Goal: Complete application form

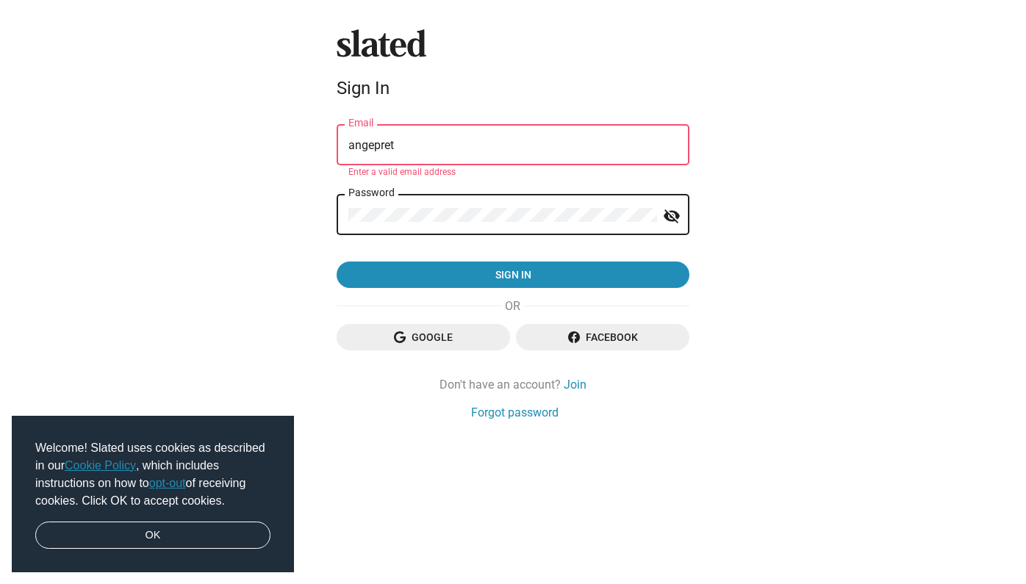
click at [417, 146] on input "angepret" at bounding box center [512, 145] width 329 height 13
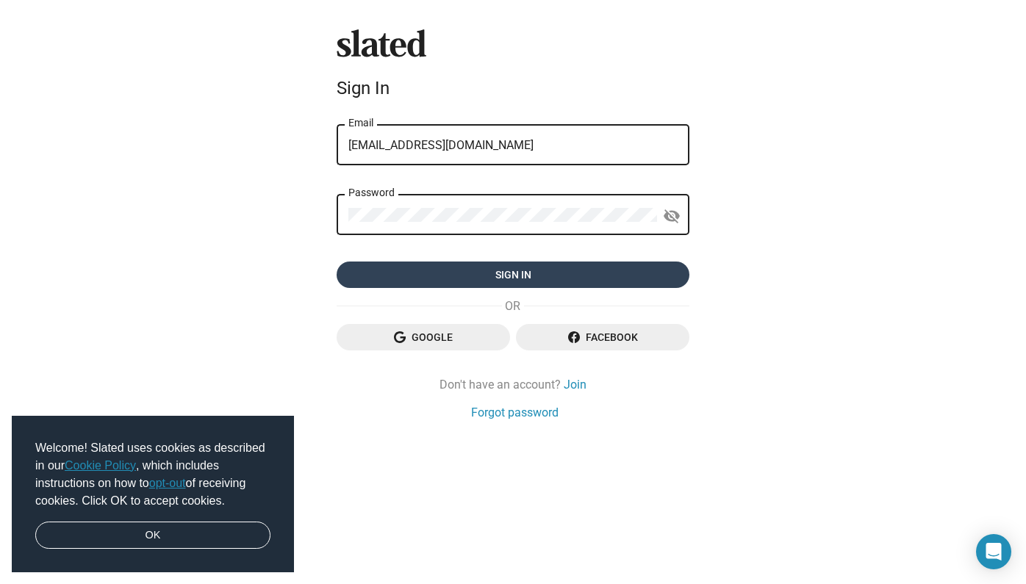
type input "[EMAIL_ADDRESS][DOMAIN_NAME]"
click at [432, 276] on span "Sign in" at bounding box center [512, 275] width 329 height 26
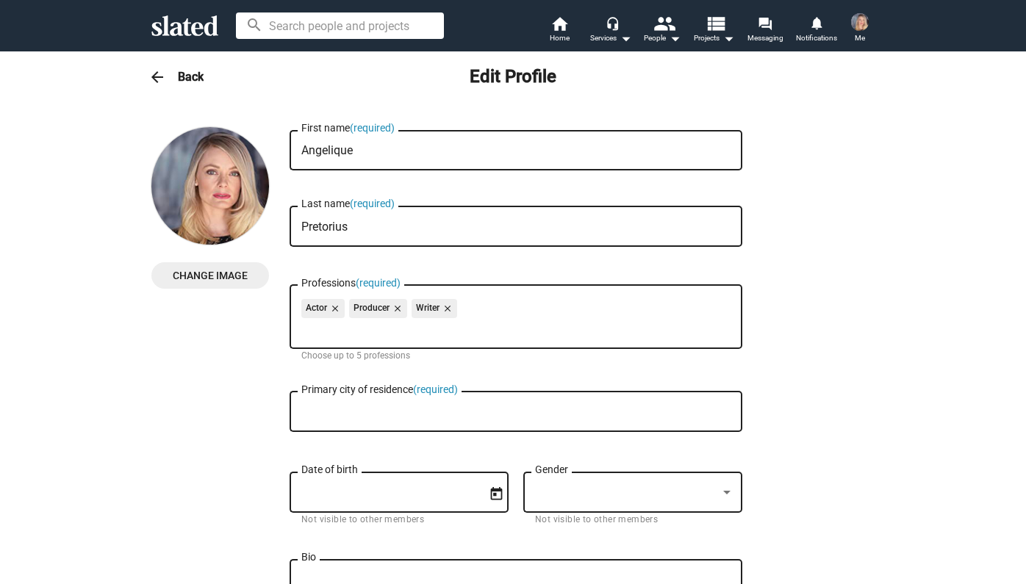
checkbox input "true"
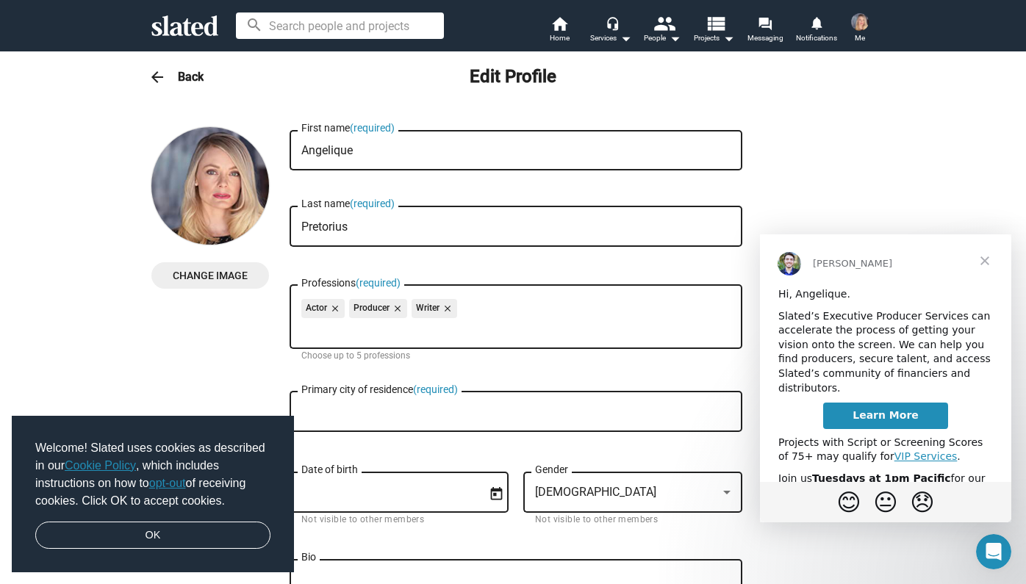
click at [981, 256] on span "Close" at bounding box center [984, 260] width 53 height 53
